Goal: Information Seeking & Learning: Learn about a topic

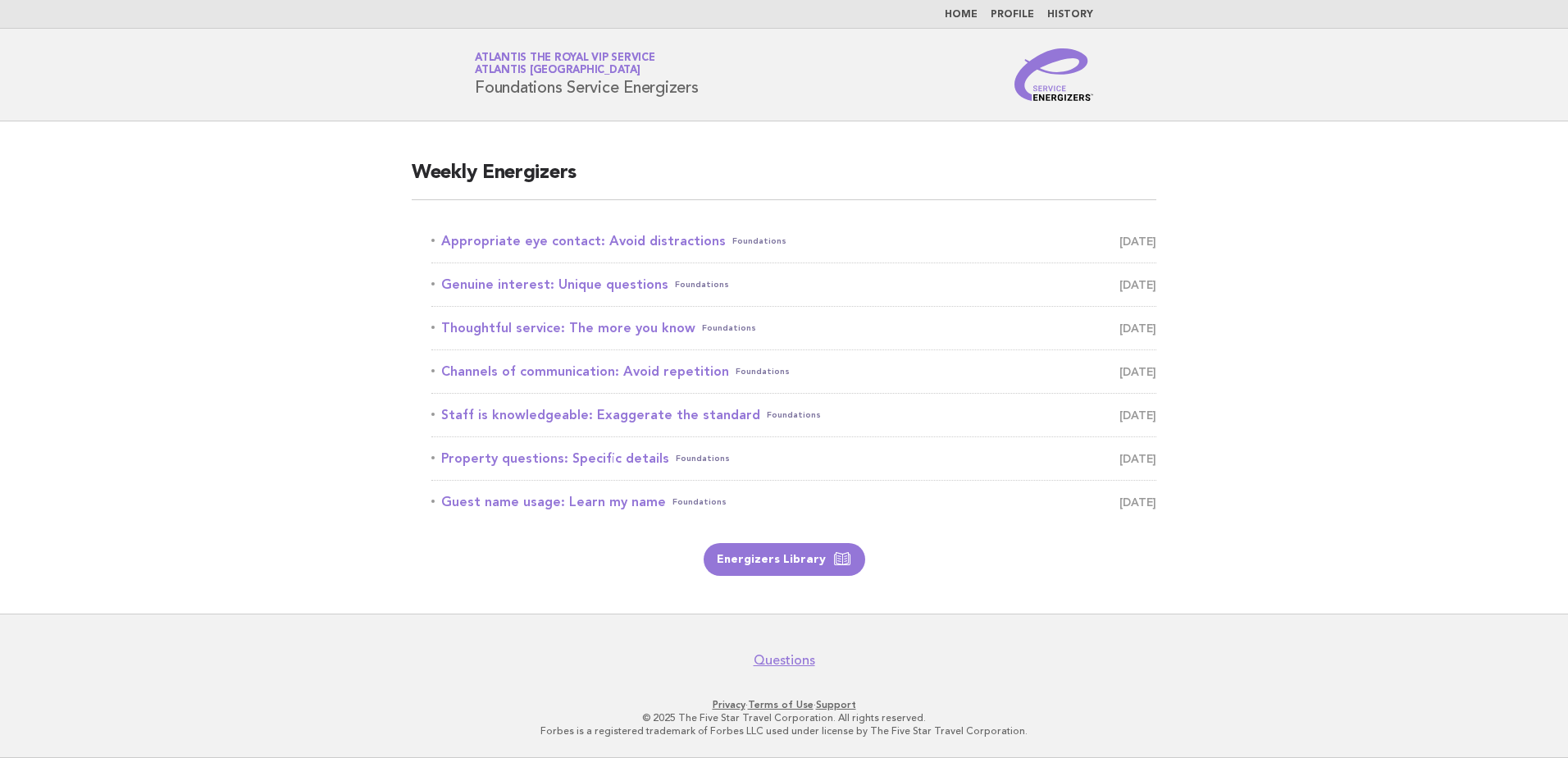
click at [324, 380] on main "Weekly Energizers Appropriate eye contact: Avoid distractions Foundations Septe…" at bounding box center [784, 367] width 1568 height 492
click at [269, 457] on main "Weekly Energizers Appropriate eye contact: Avoid distractions Foundations Septe…" at bounding box center [784, 367] width 1568 height 492
click at [594, 247] on link "Appropriate eye contact: Avoid distractions Foundations September 22" at bounding box center [793, 241] width 725 height 23
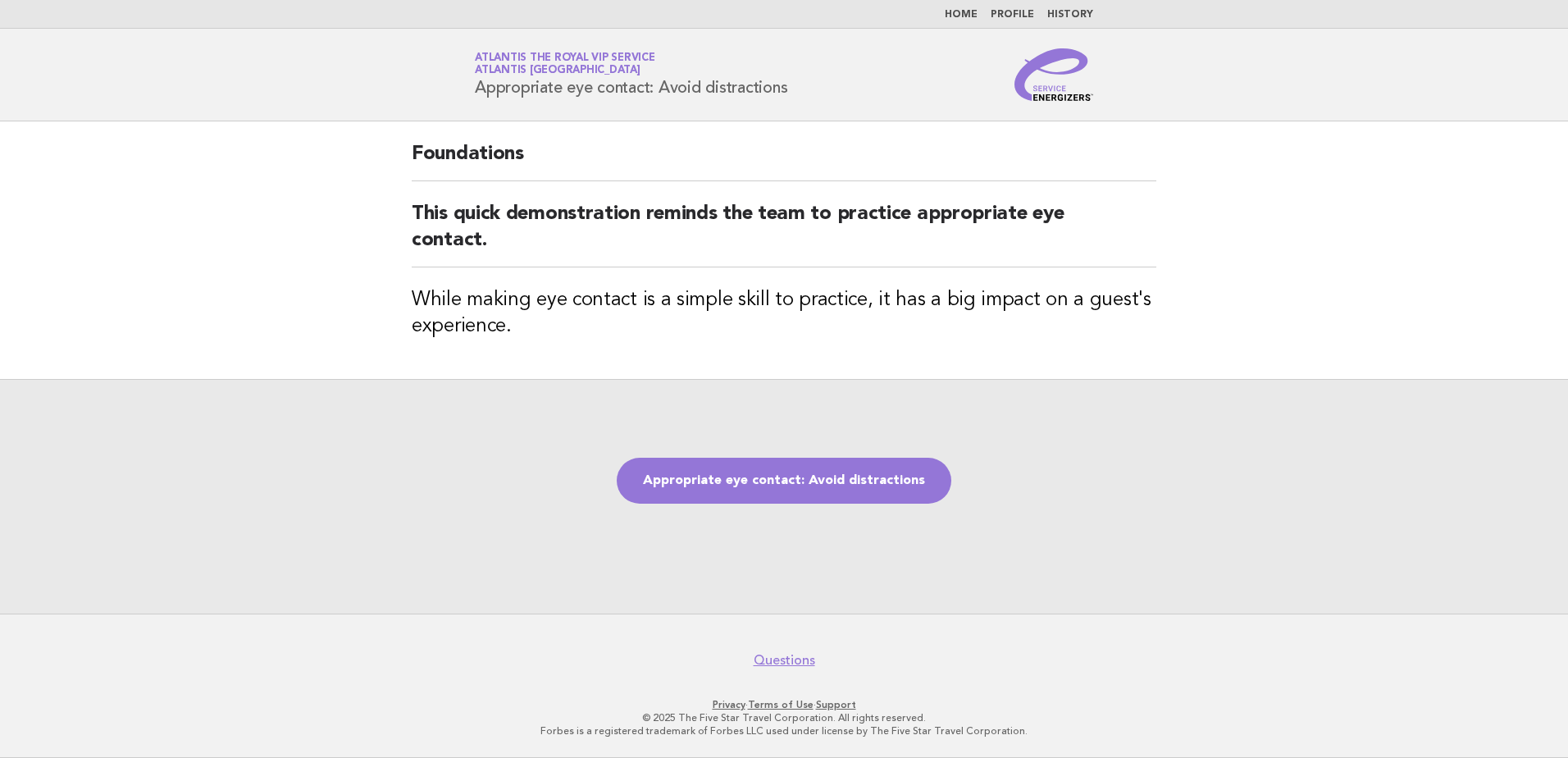
click at [246, 278] on main "Foundations This quick demonstration reminds the team to practice appropriate e…" at bounding box center [784, 367] width 1568 height 492
click at [804, 464] on link "Appropriate eye contact: Avoid distractions" at bounding box center [784, 480] width 335 height 45
click at [807, 494] on link "Appropriate eye contact: Avoid distractions" at bounding box center [784, 480] width 335 height 45
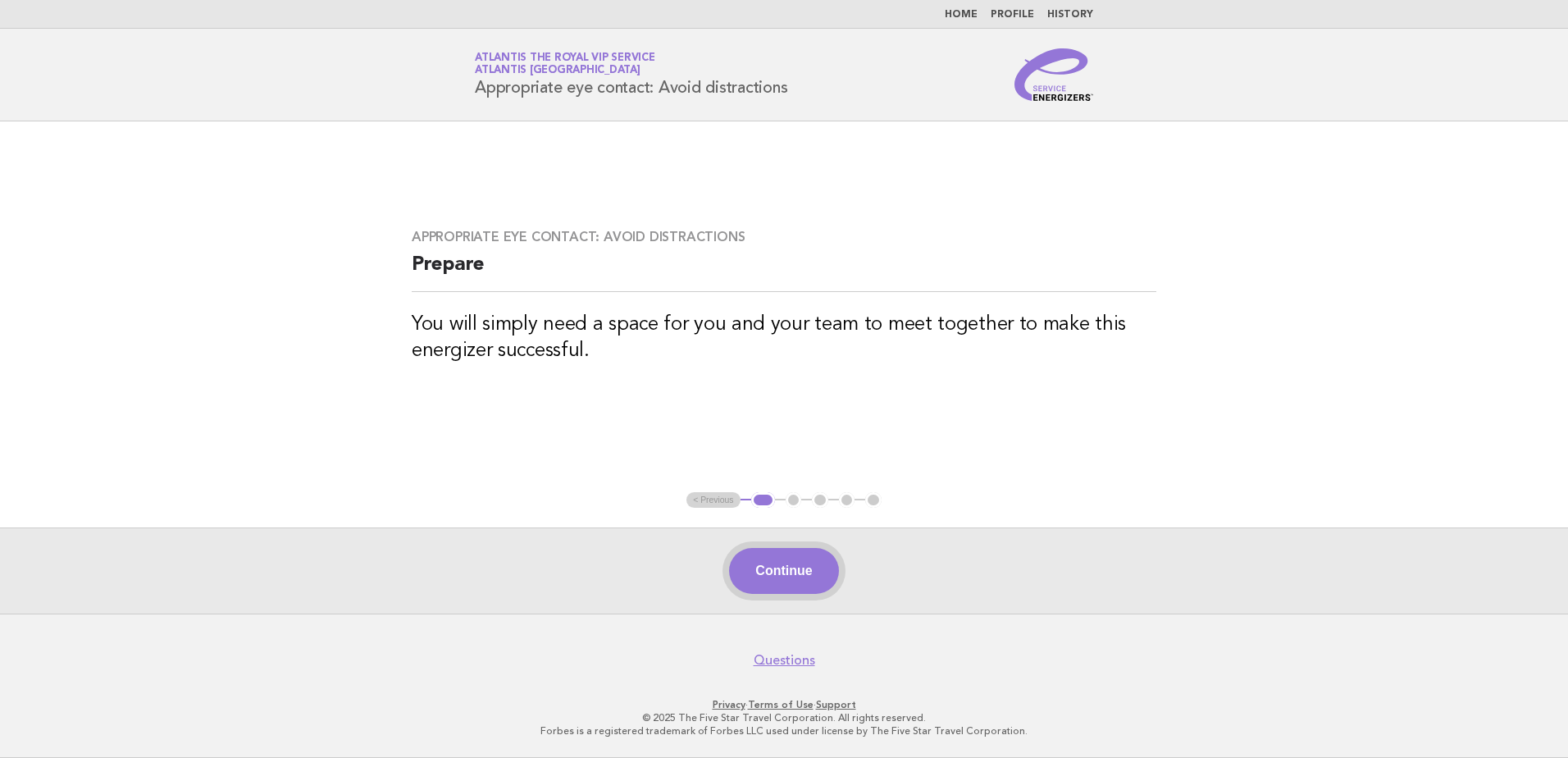
click at [821, 577] on button "Continue" at bounding box center [784, 570] width 109 height 45
